Goal: Navigation & Orientation: Find specific page/section

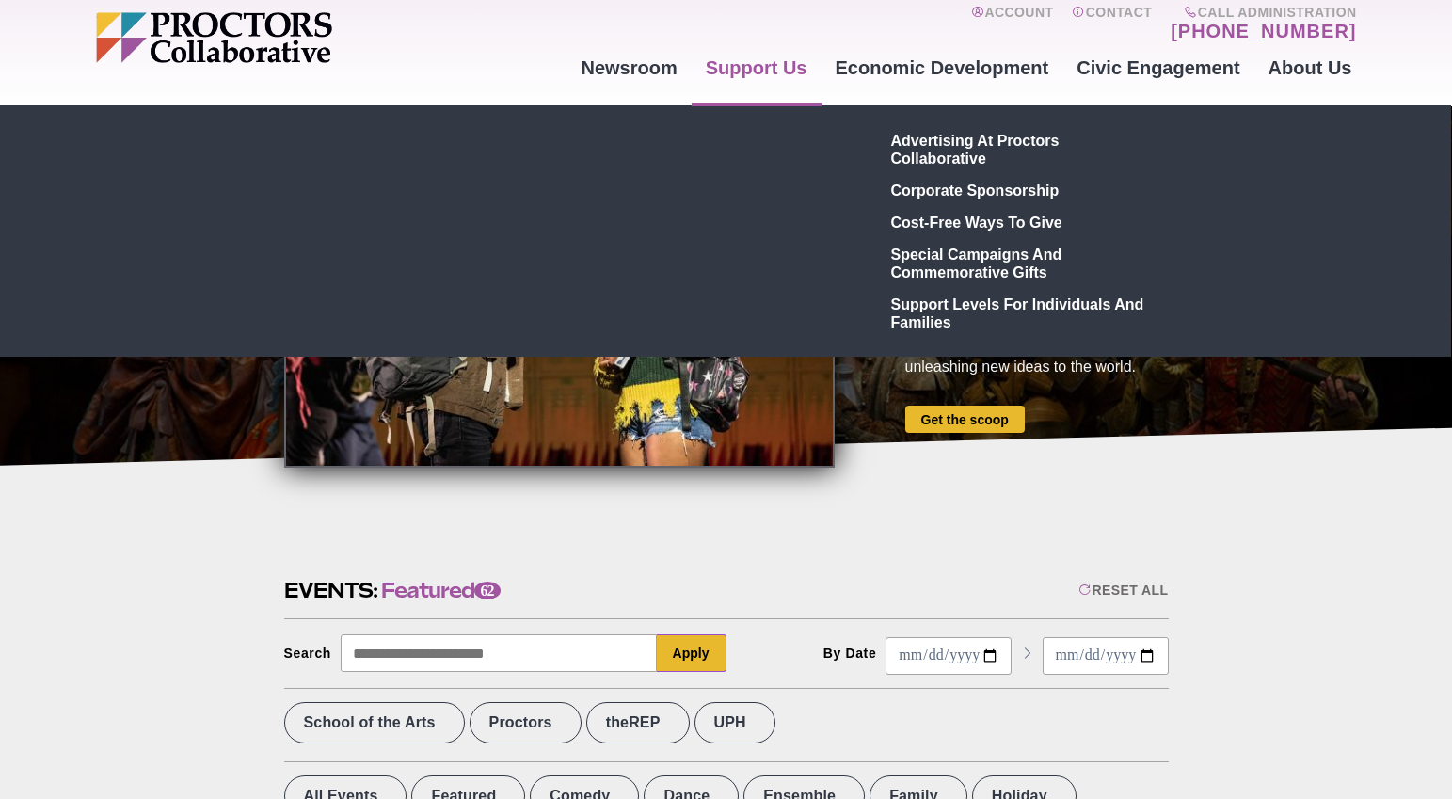
scroll to position [60, 0]
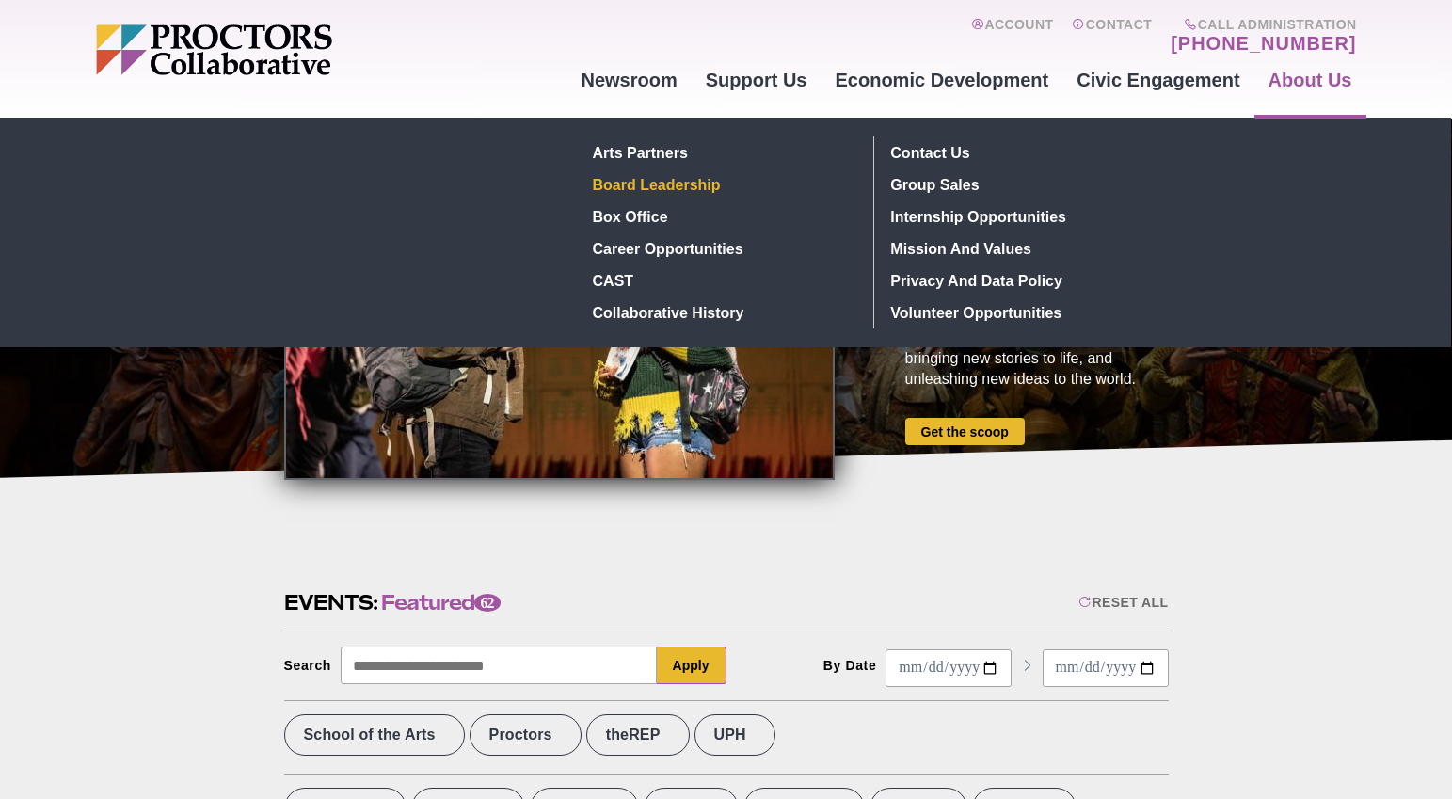
click at [650, 185] on link "Board Leadership" at bounding box center [723, 185] width 274 height 32
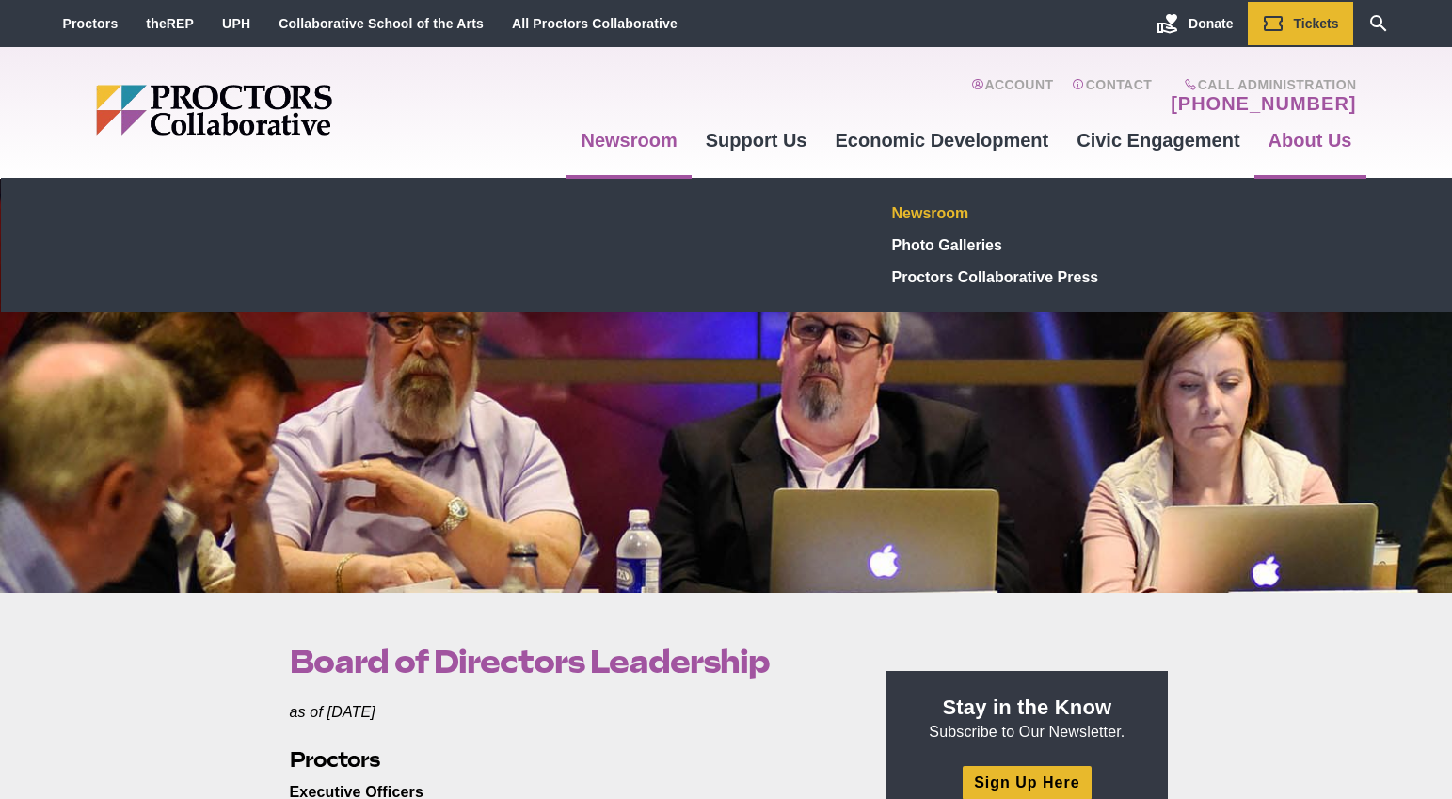
click at [949, 221] on link "Newsroom" at bounding box center [1022, 213] width 275 height 32
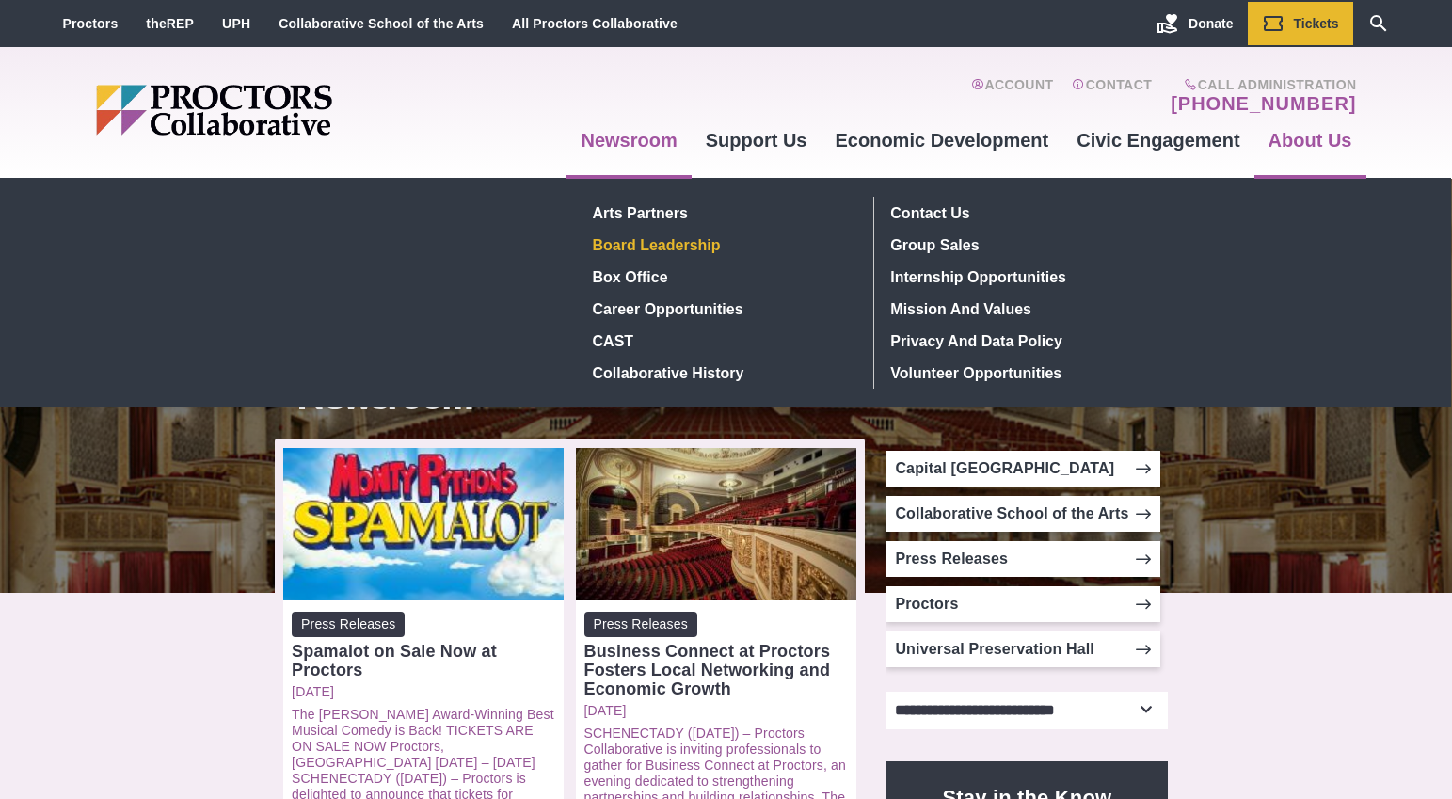
click at [694, 246] on link "Board Leadership" at bounding box center [723, 245] width 274 height 32
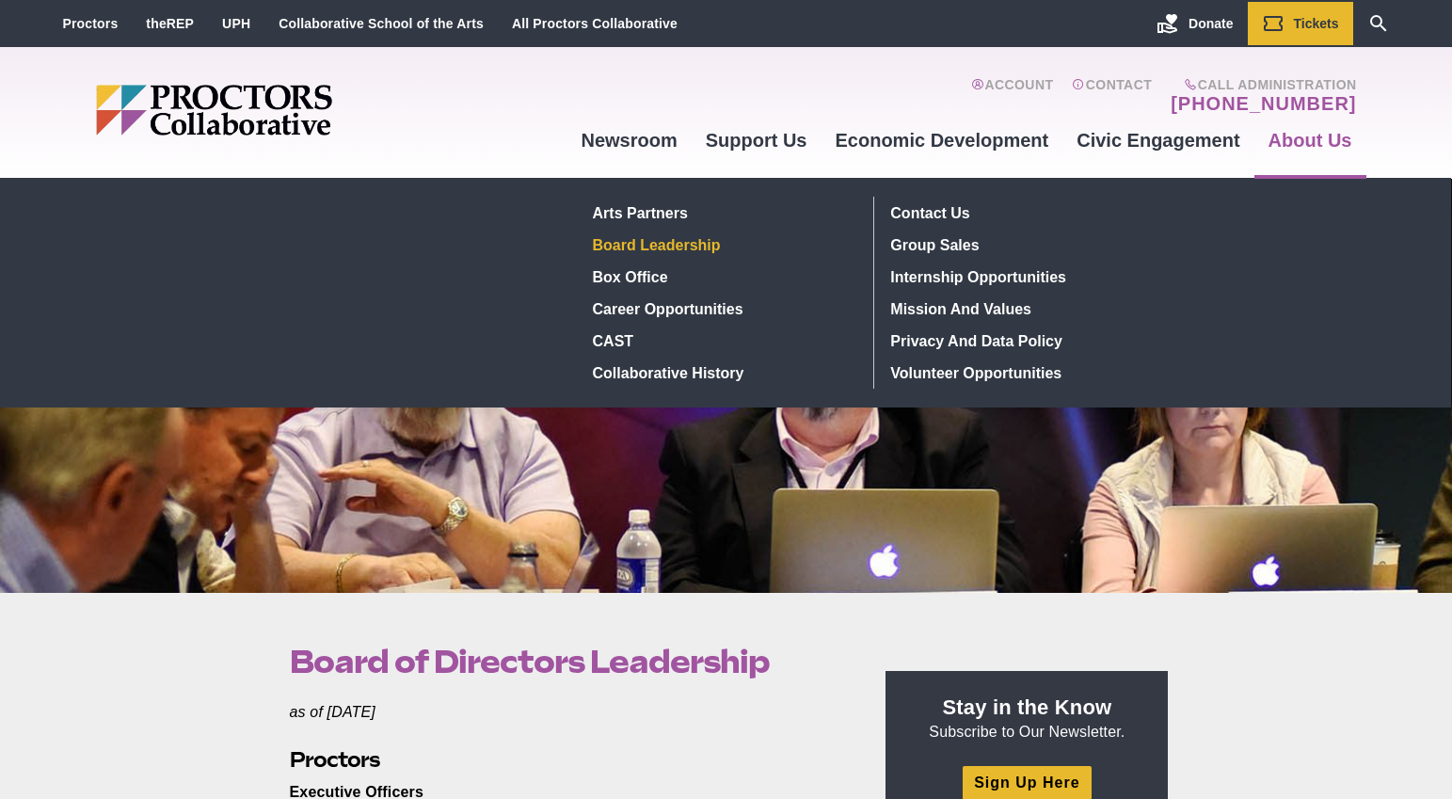
click at [1305, 146] on link "About Us" at bounding box center [1311, 140] width 112 height 51
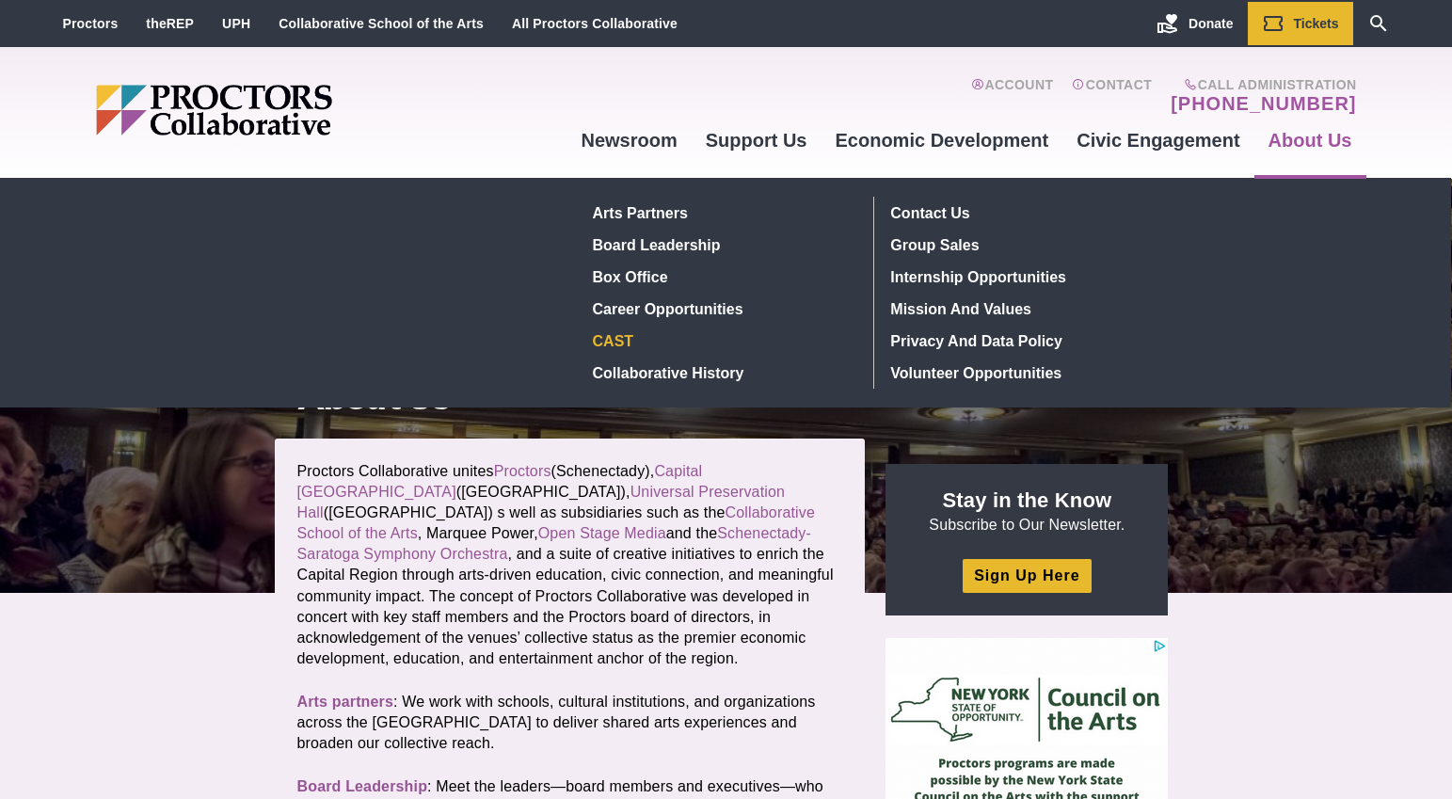
click at [638, 344] on link "CAST" at bounding box center [723, 341] width 274 height 32
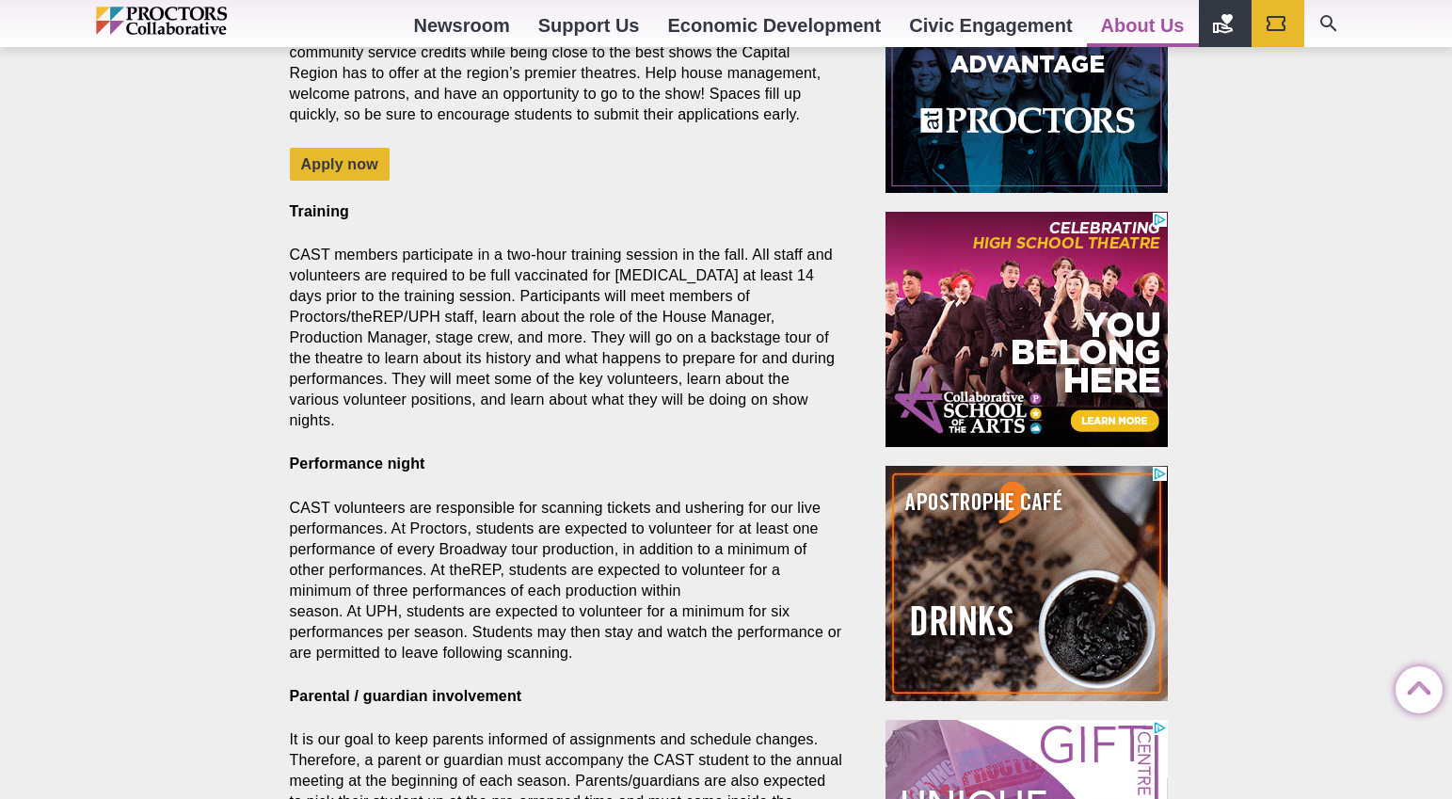
scroll to position [397, 0]
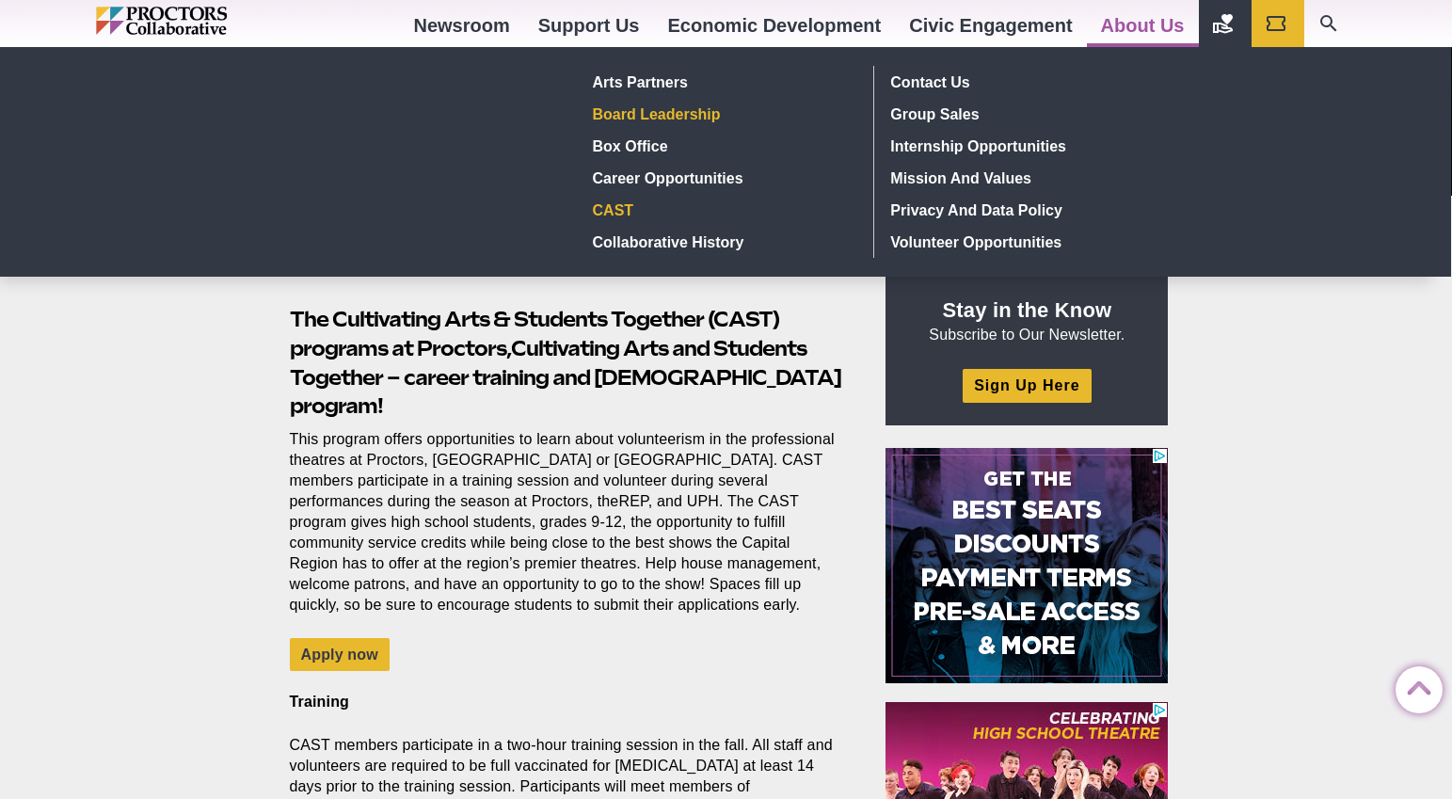
click at [679, 112] on link "Board Leadership" at bounding box center [723, 114] width 274 height 32
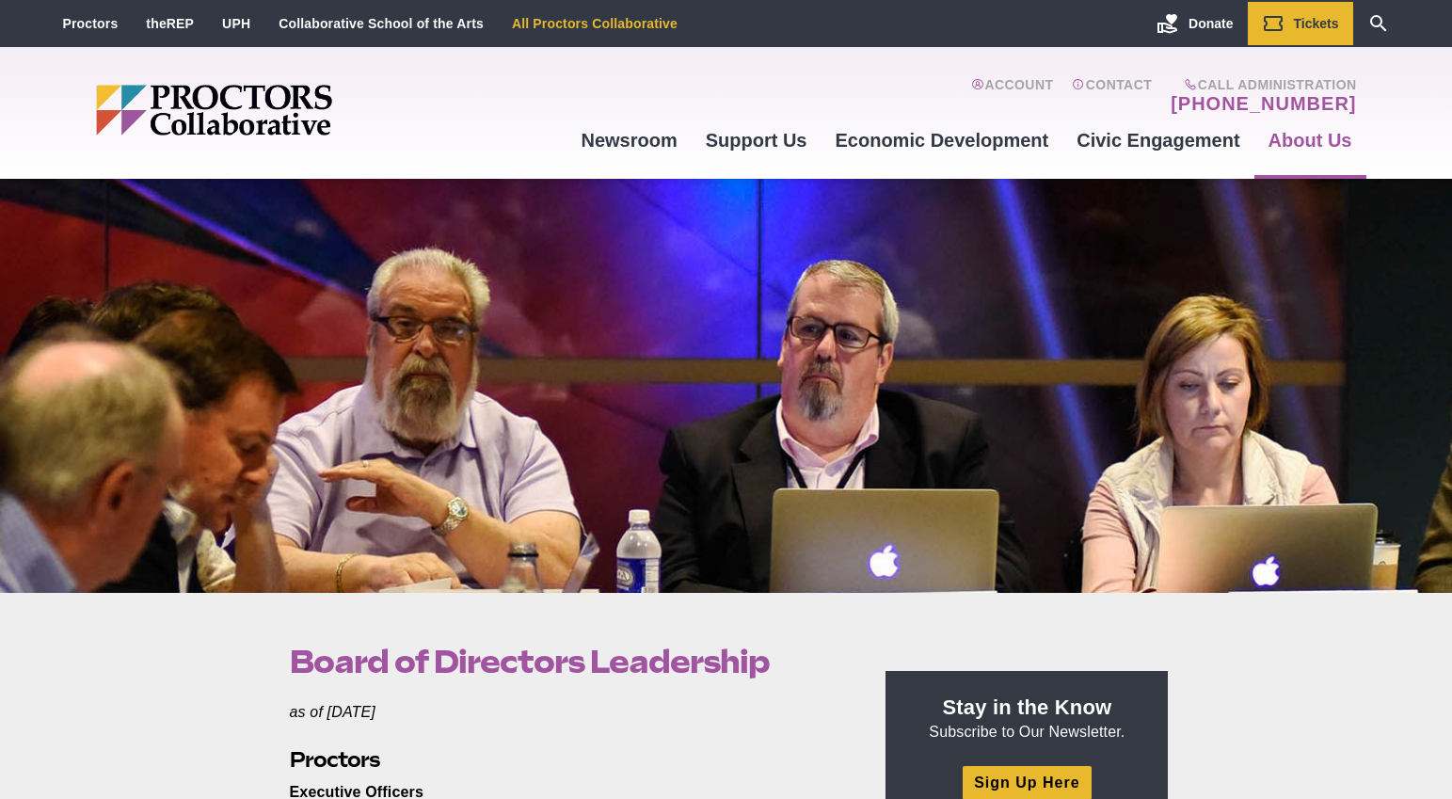
click at [621, 31] on li "All Proctors Collaborative" at bounding box center [595, 23] width 194 height 43
